Goal: Information Seeking & Learning: Learn about a topic

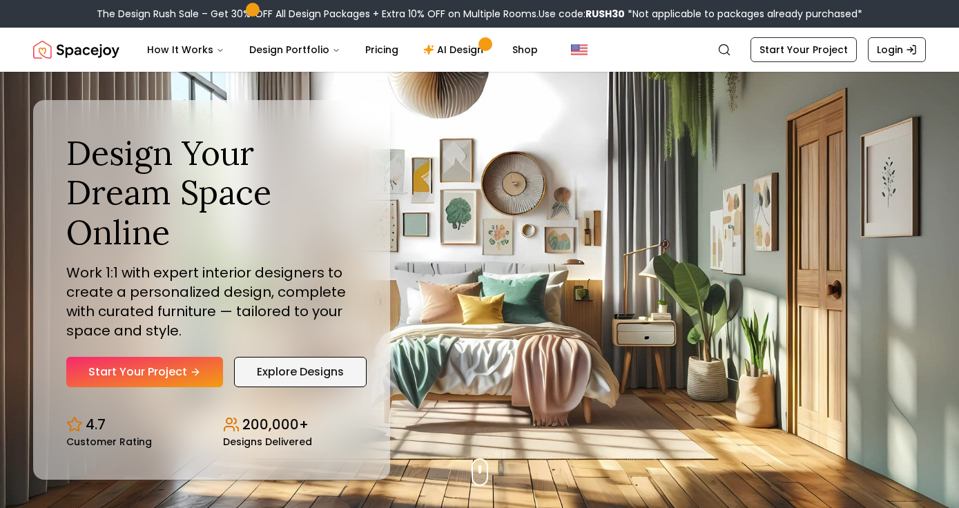
click at [288, 370] on link "Explore Designs" at bounding box center [300, 372] width 133 height 30
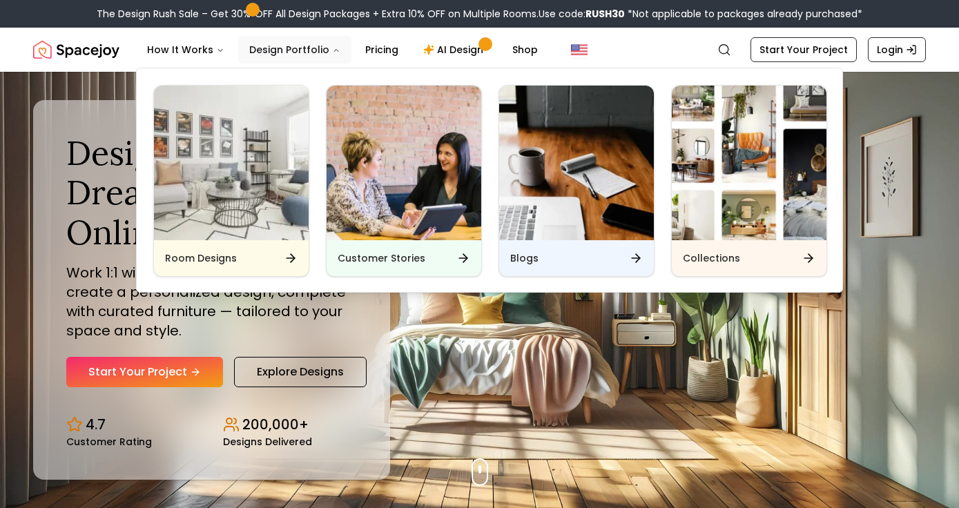
click at [320, 50] on button "Design Portfolio" at bounding box center [294, 50] width 113 height 28
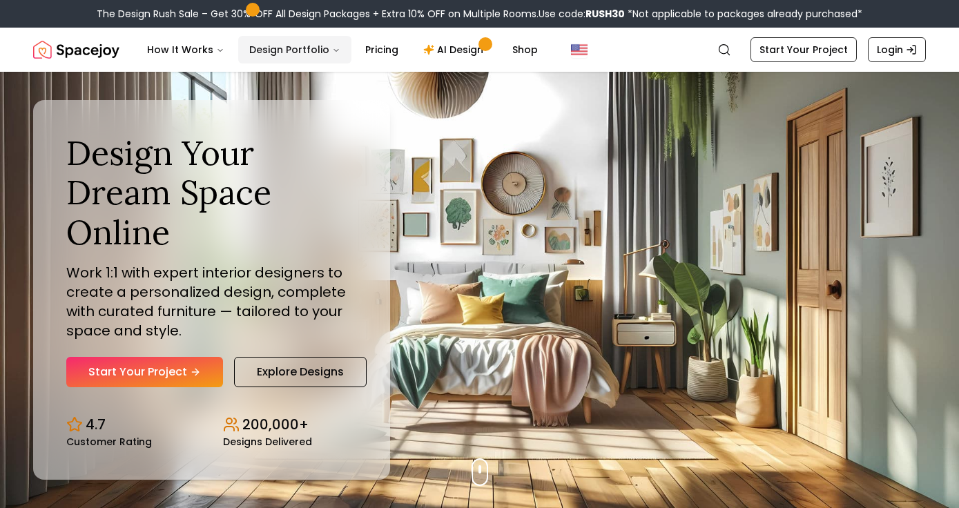
click at [320, 50] on button "Design Portfolio" at bounding box center [294, 50] width 113 height 28
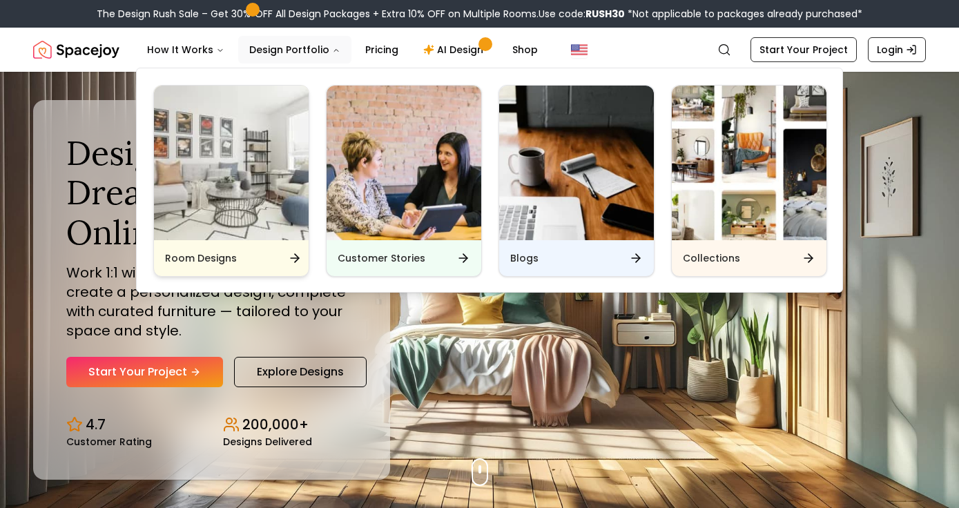
click at [264, 169] on img "Main" at bounding box center [231, 163] width 155 height 155
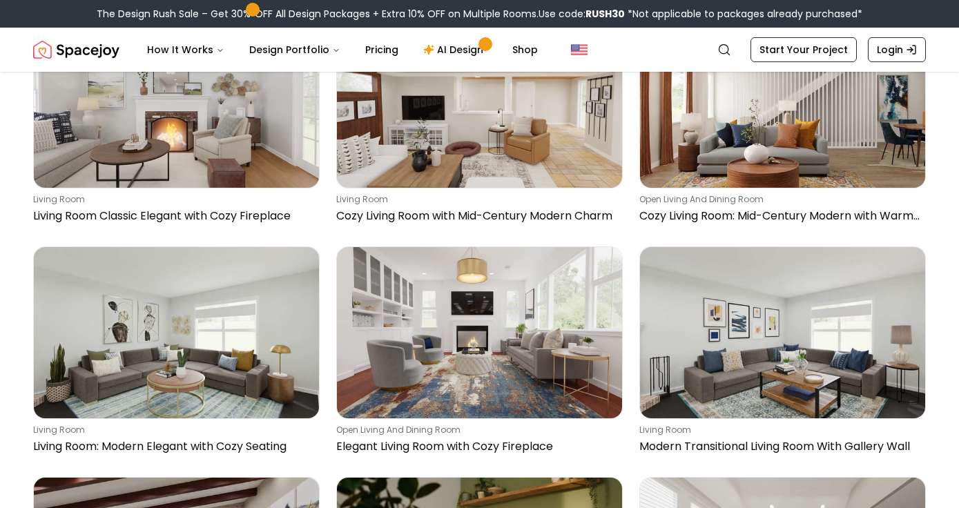
scroll to position [7267, 0]
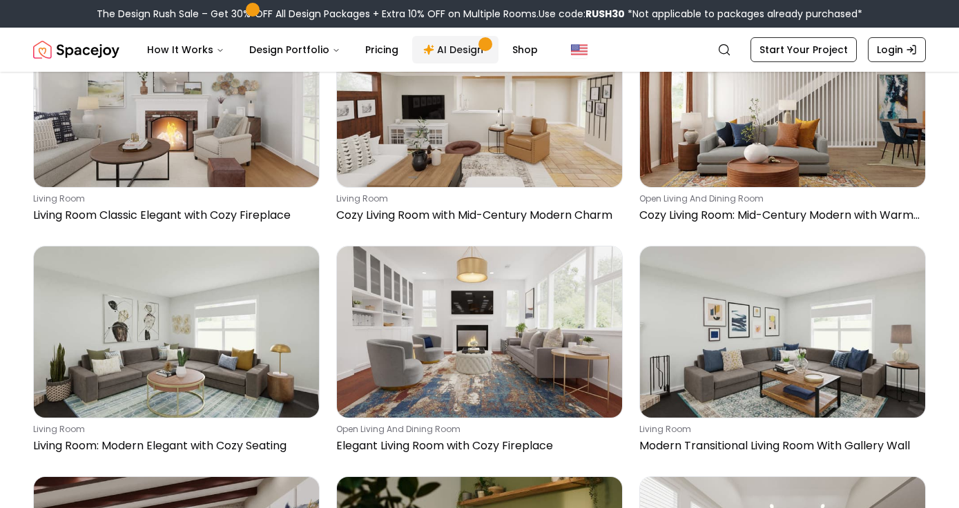
click at [463, 44] on link "AI Design" at bounding box center [455, 50] width 86 height 28
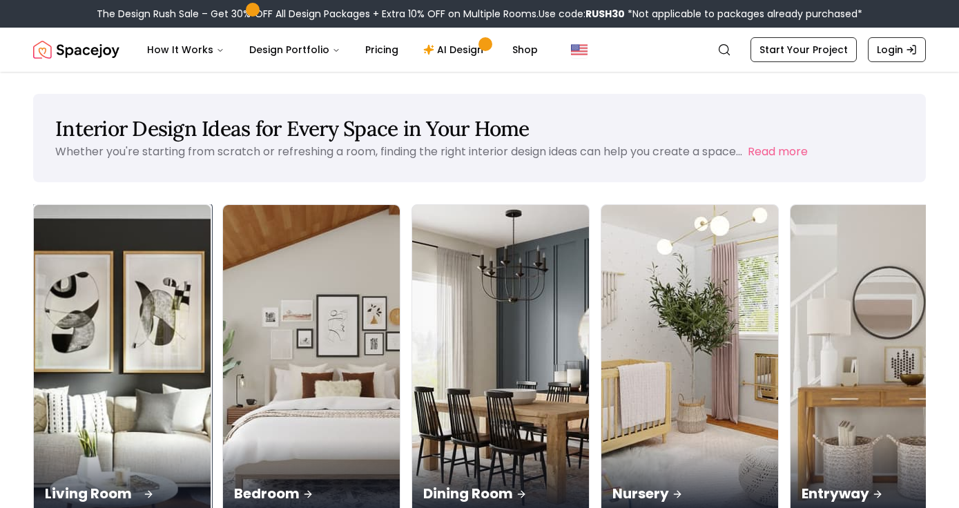
click at [110, 311] on img at bounding box center [123, 362] width 186 height 328
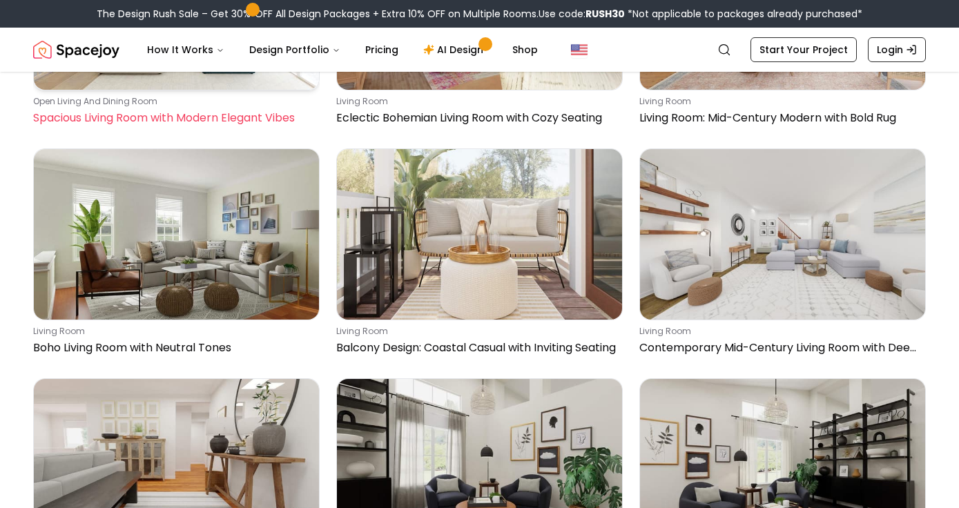
scroll to position [738, 0]
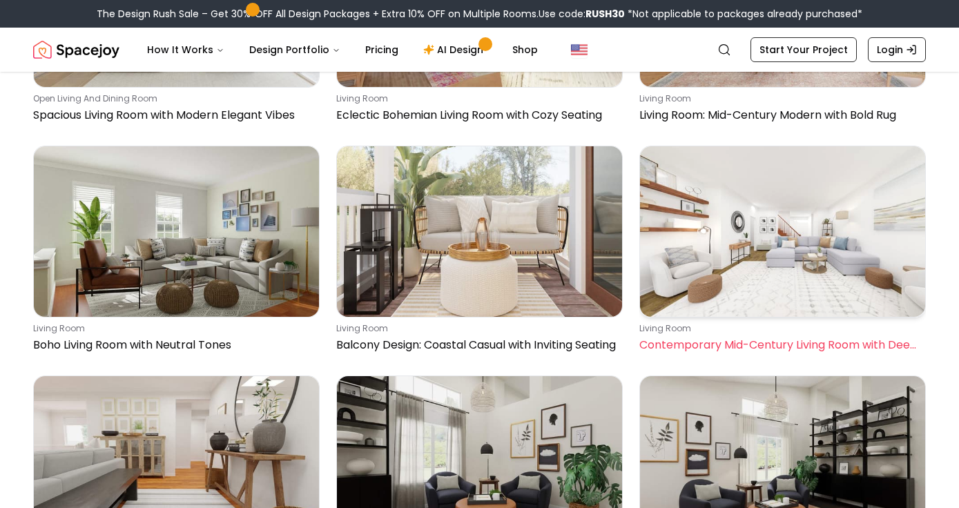
click at [742, 267] on img at bounding box center [782, 231] width 285 height 171
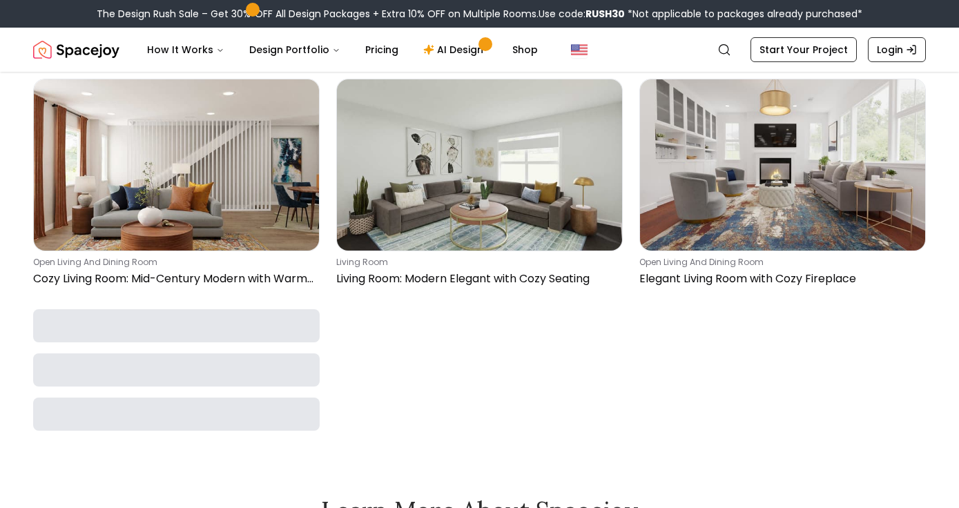
scroll to position [2883, 0]
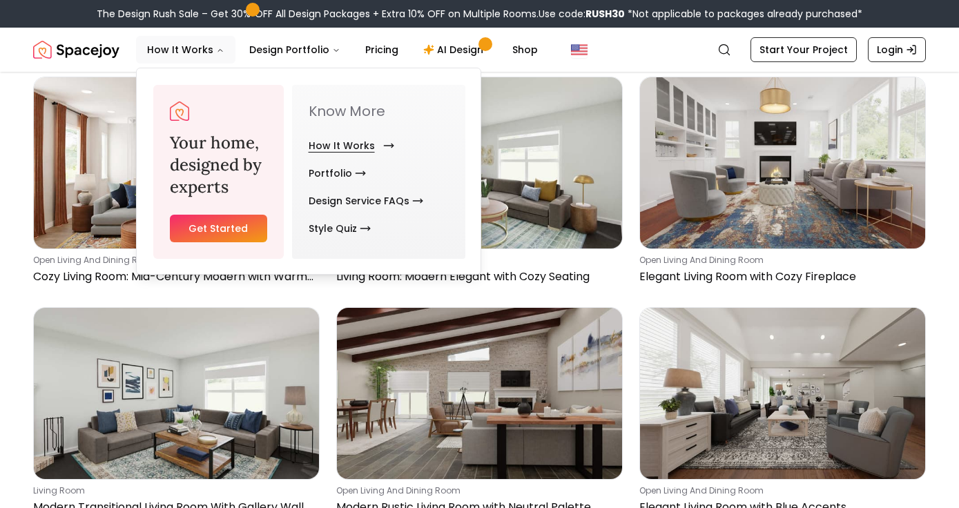
click at [325, 143] on link "How It Works" at bounding box center [349, 146] width 80 height 28
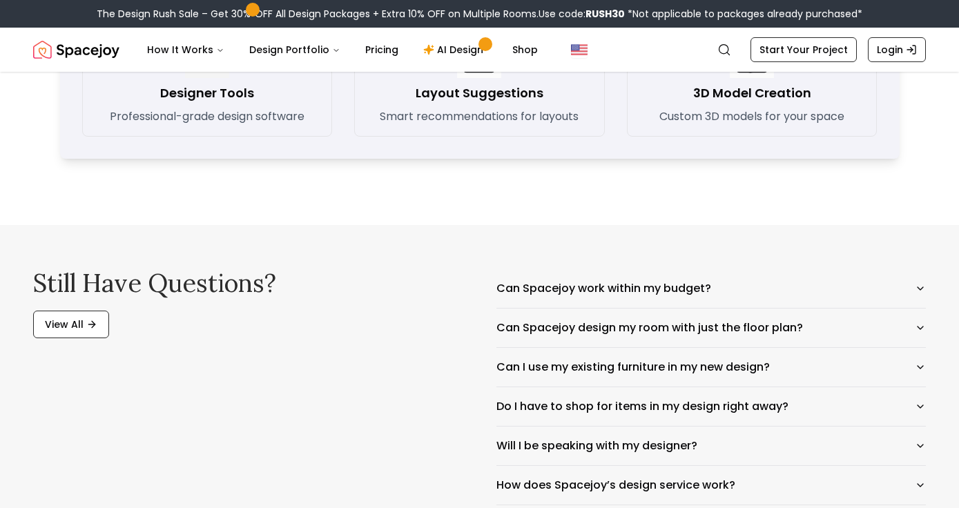
scroll to position [2213, 0]
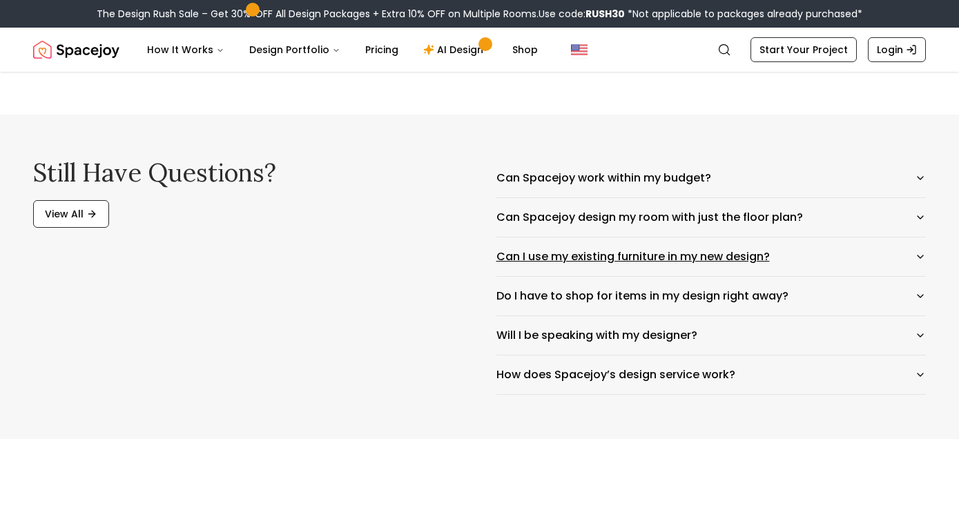
click at [922, 253] on icon "button" at bounding box center [920, 256] width 11 height 11
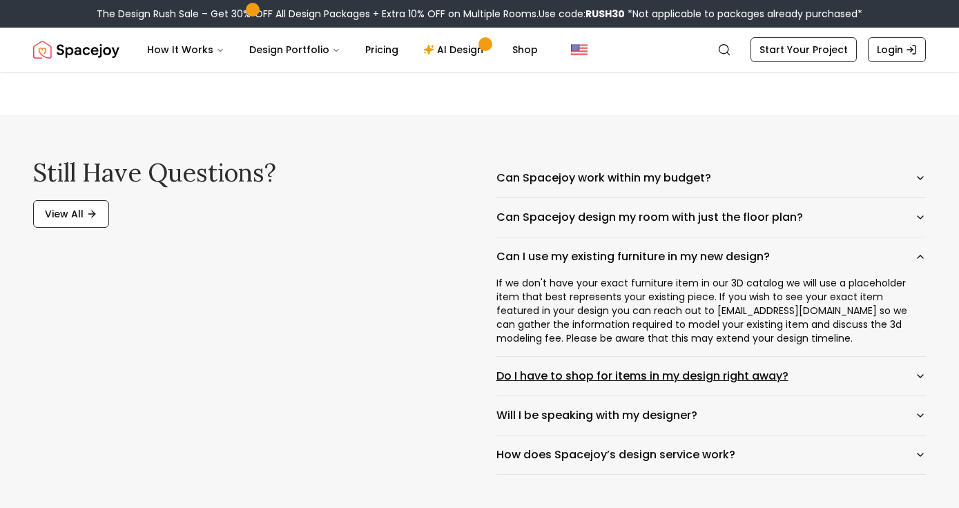
click at [917, 375] on icon "button" at bounding box center [920, 376] width 11 height 11
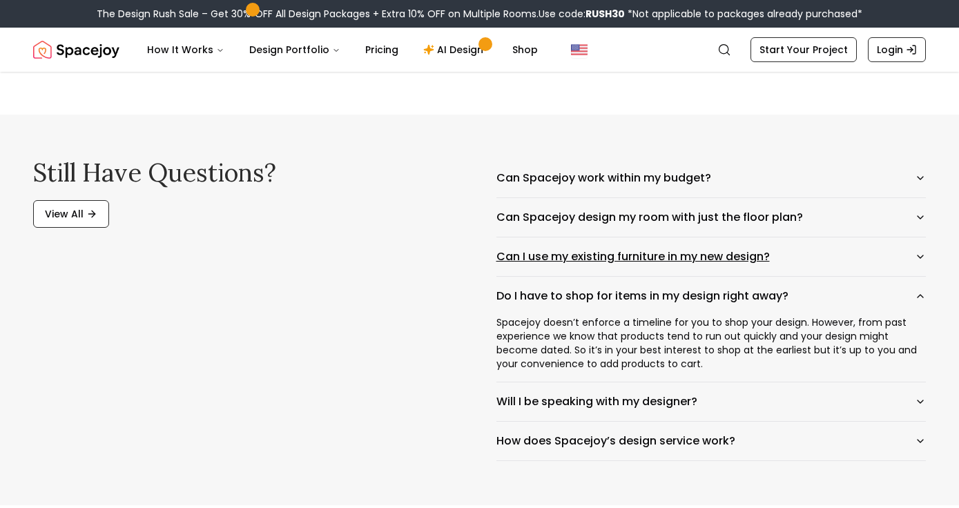
click at [920, 258] on icon "button" at bounding box center [920, 256] width 11 height 11
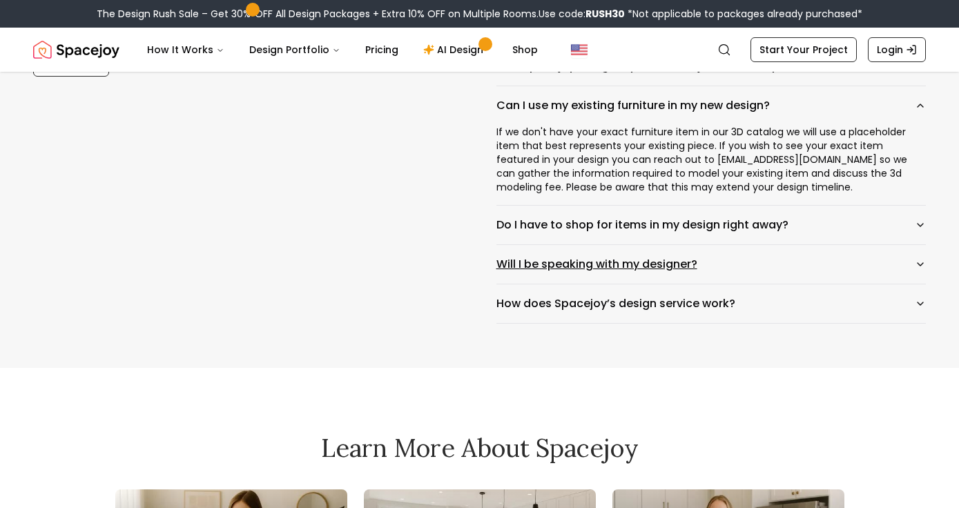
scroll to position [2365, 0]
click at [921, 305] on icon "button" at bounding box center [920, 303] width 11 height 11
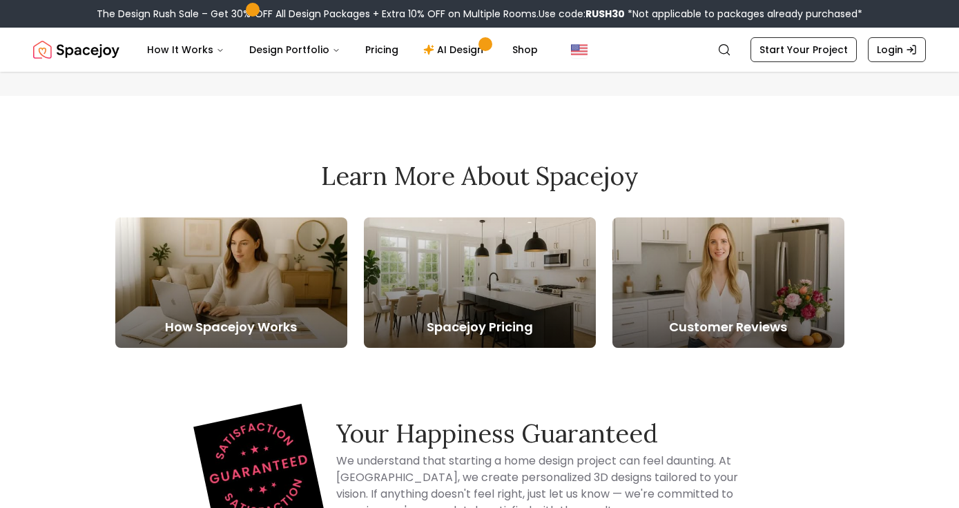
scroll to position [2641, 0]
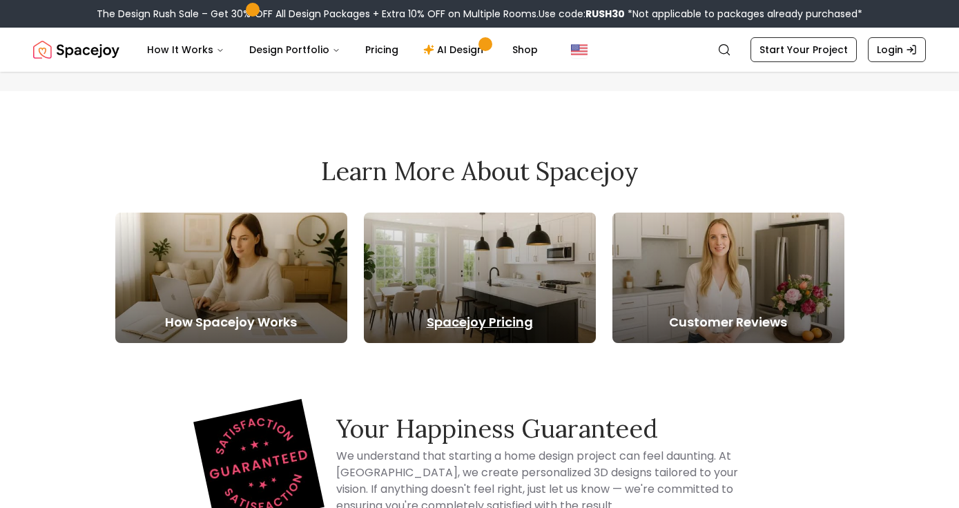
click at [566, 304] on div at bounding box center [480, 278] width 232 height 131
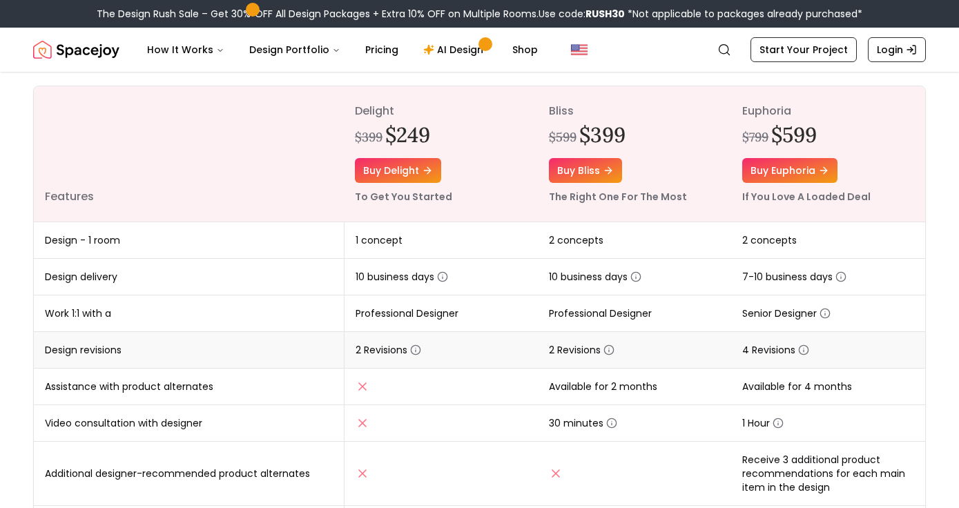
scroll to position [154, 0]
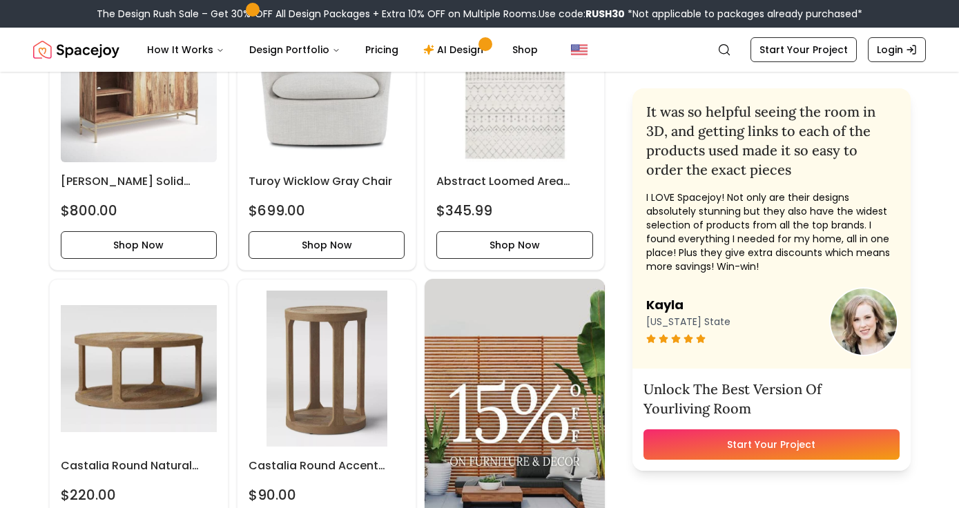
scroll to position [881, 0]
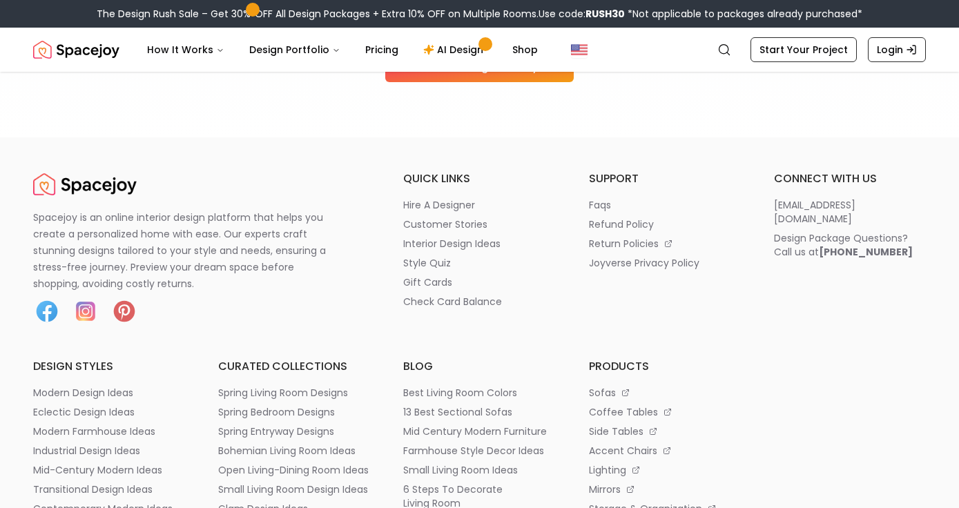
scroll to position [2215, 0]
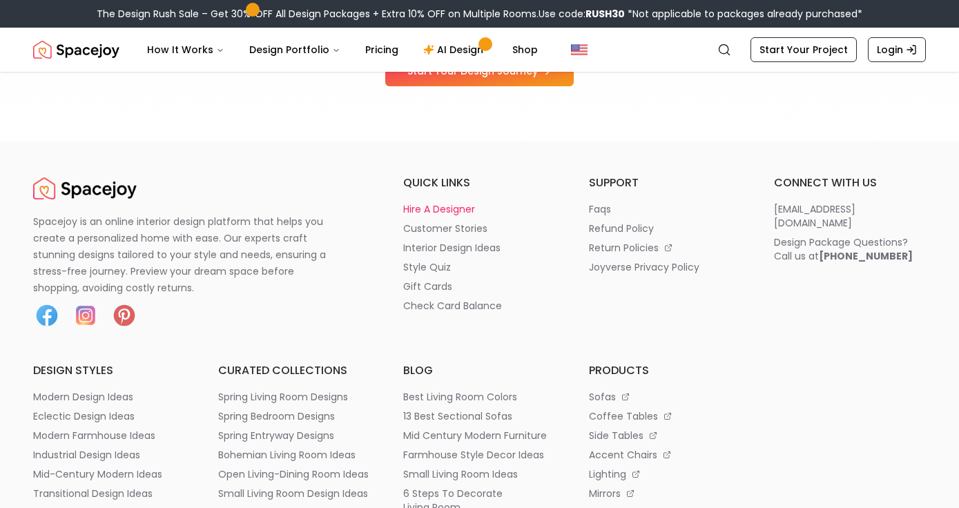
click at [441, 206] on p "hire a designer" at bounding box center [439, 209] width 72 height 14
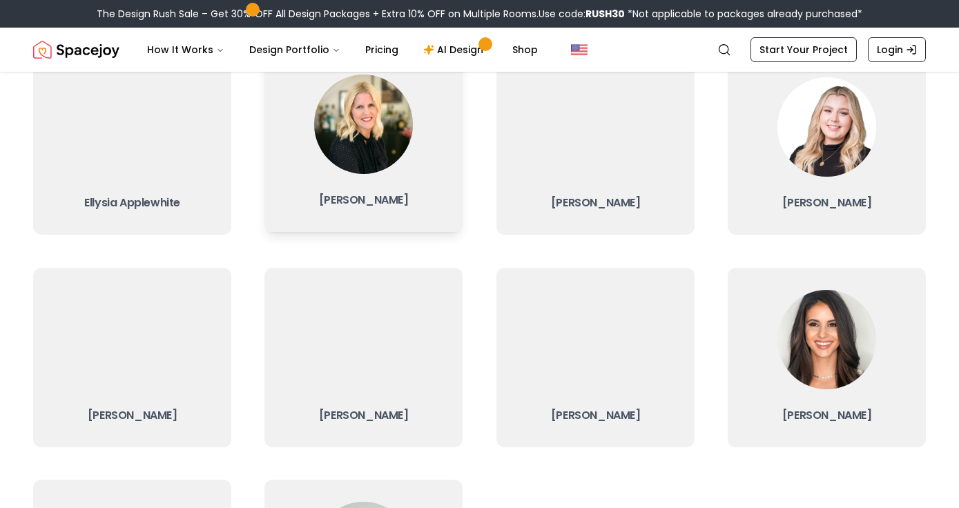
scroll to position [153, 0]
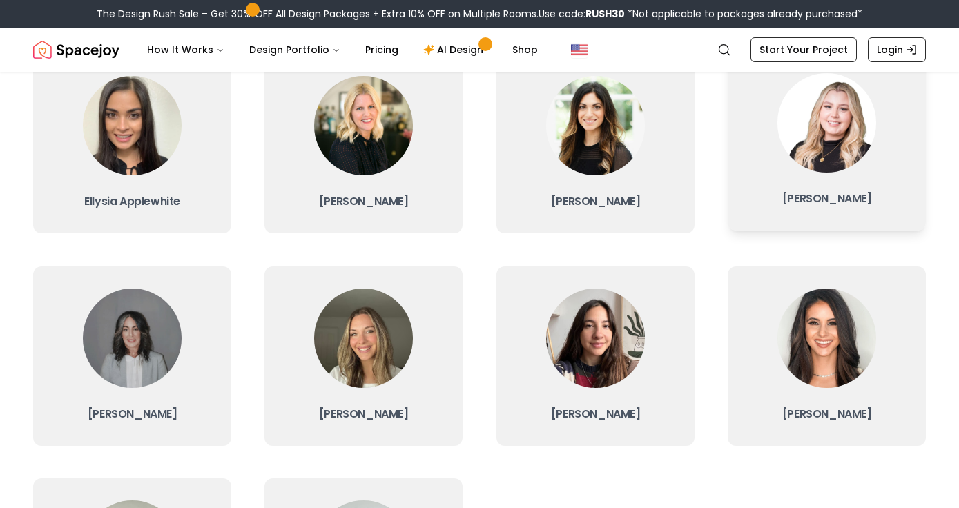
click at [846, 137] on img at bounding box center [827, 122] width 99 height 99
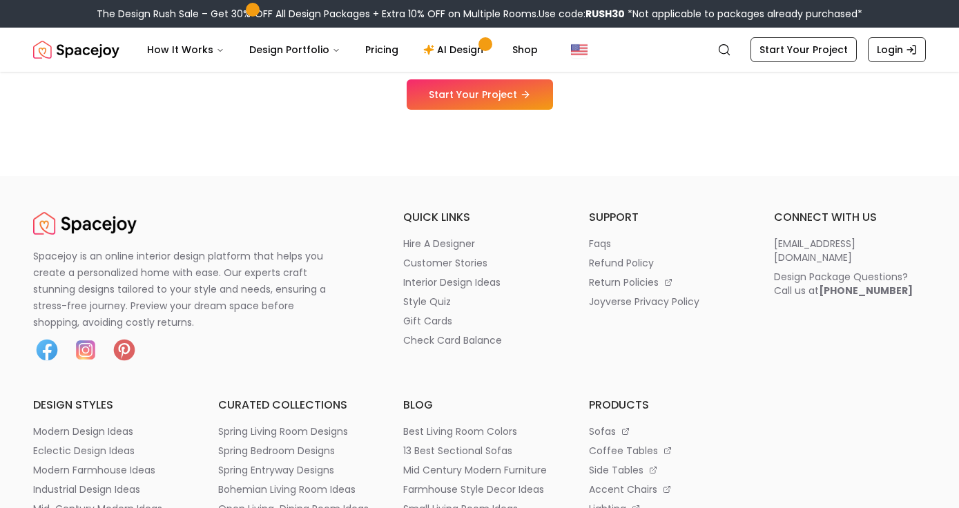
scroll to position [951, 0]
click at [597, 244] on p "faqs" at bounding box center [600, 242] width 22 height 14
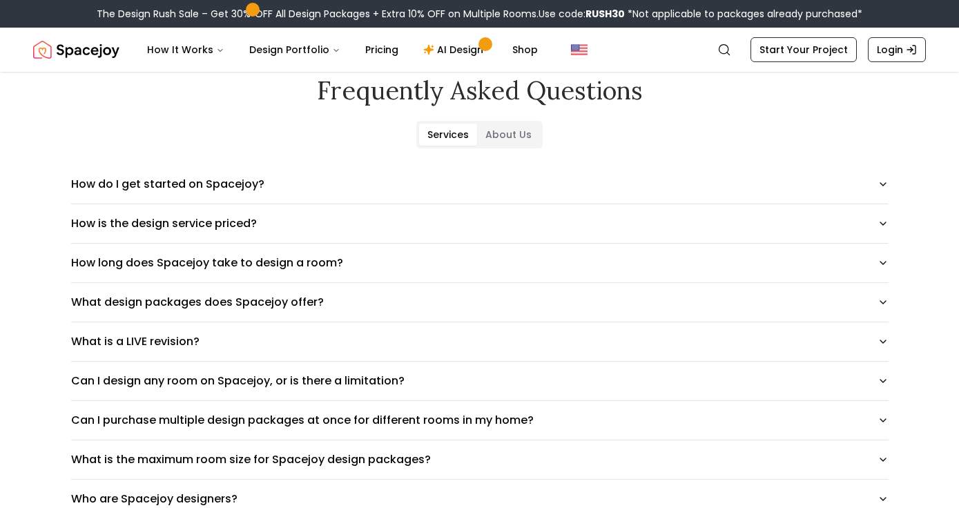
scroll to position [59, 0]
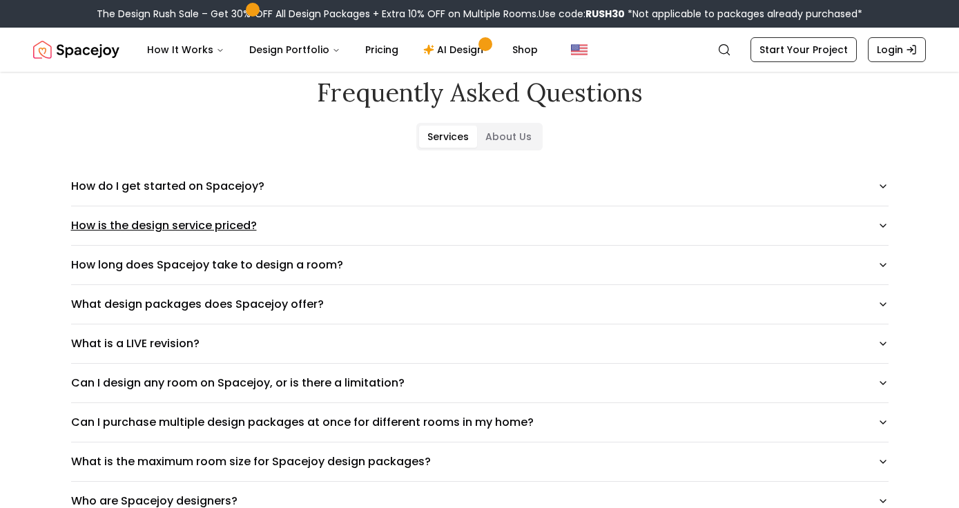
click at [883, 228] on icon "button" at bounding box center [883, 225] width 11 height 11
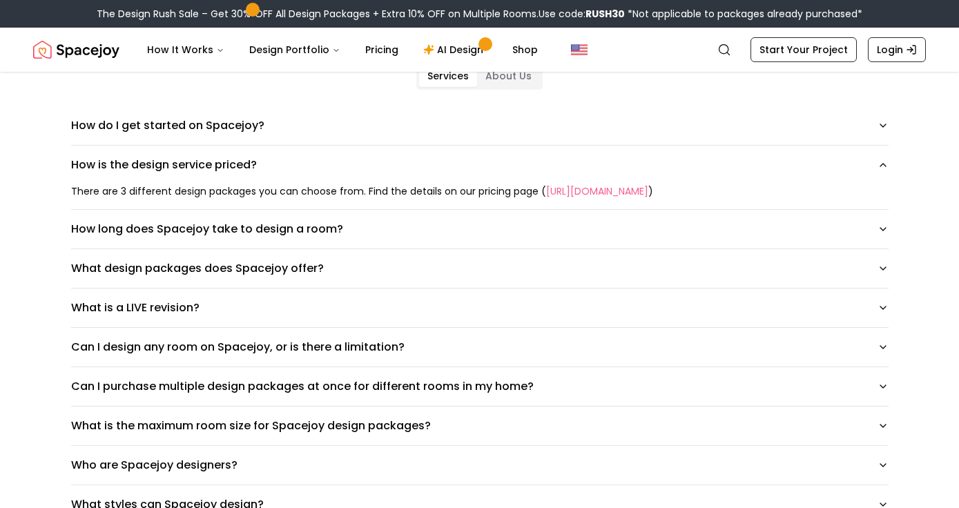
scroll to position [124, 0]
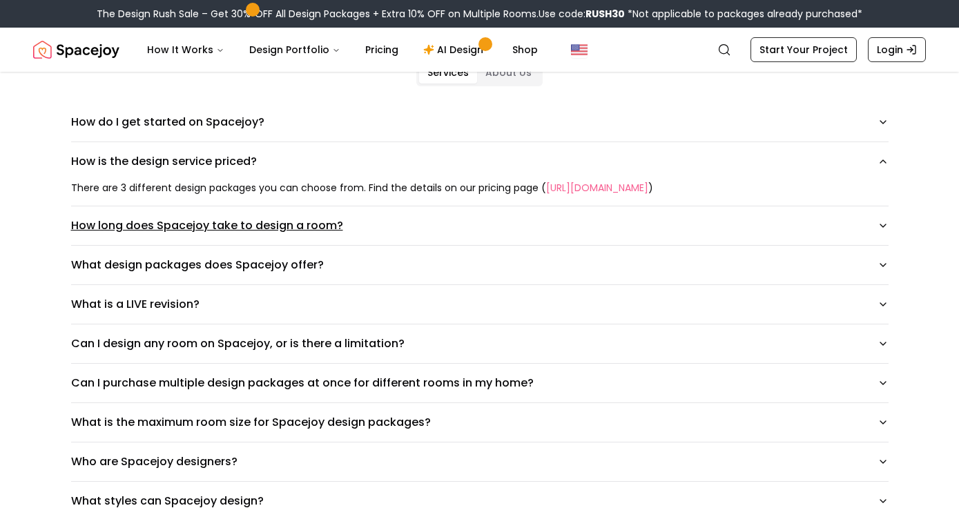
click at [883, 222] on icon "button" at bounding box center [883, 225] width 11 height 11
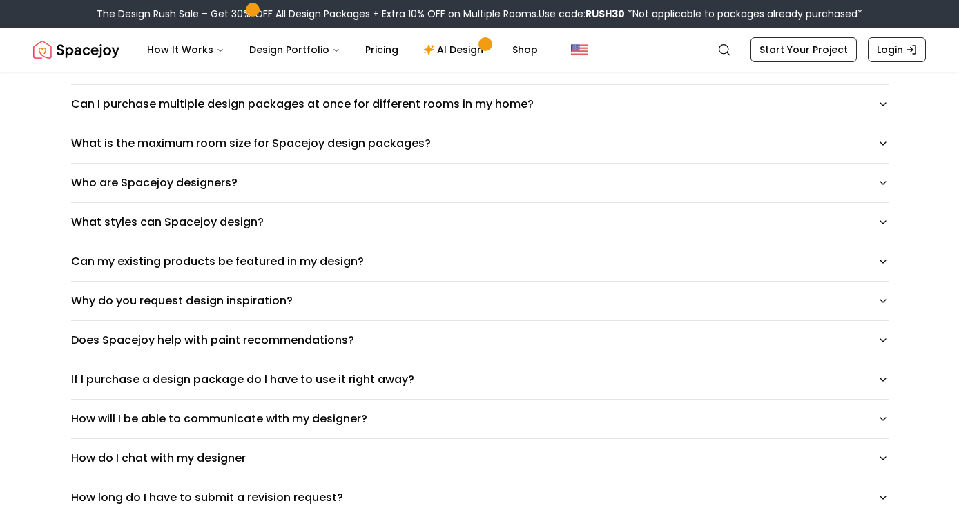
scroll to position [469, 0]
